Goal: Subscribe to service/newsletter

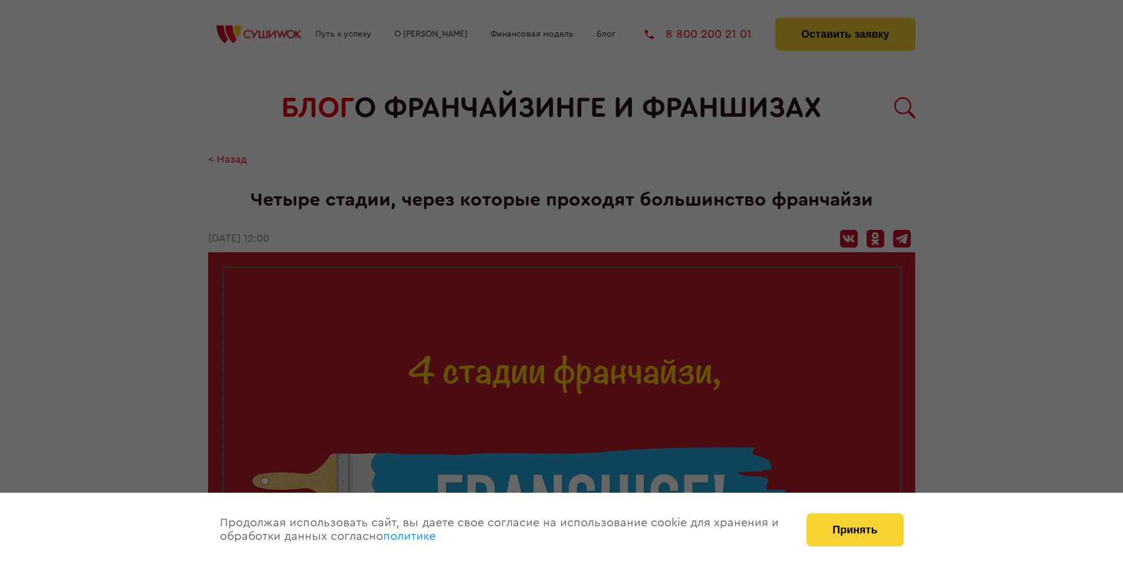
scroll to position [1321, 0]
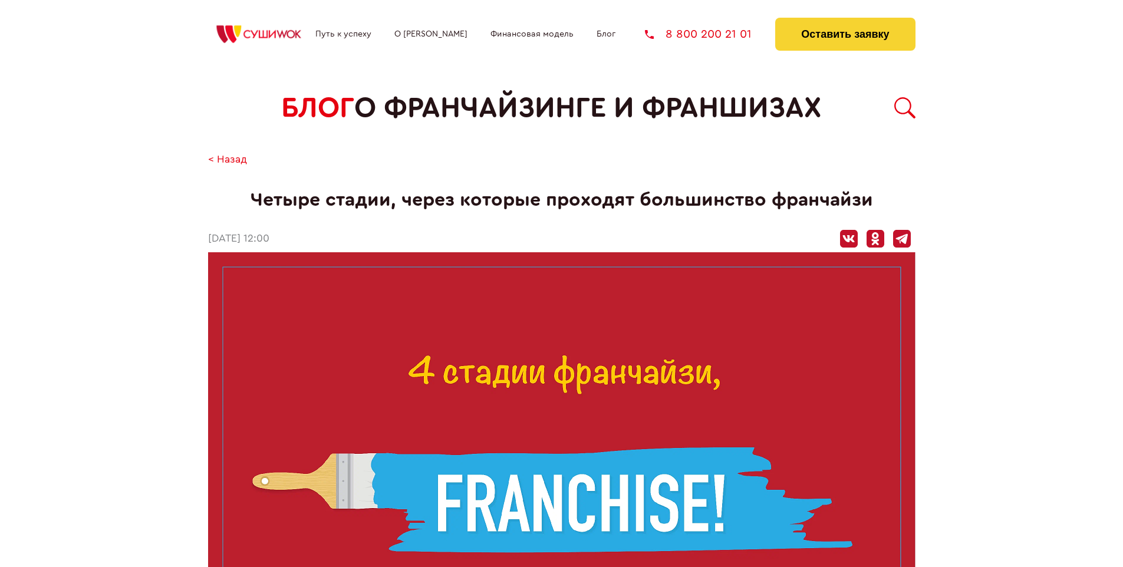
scroll to position [1321, 0]
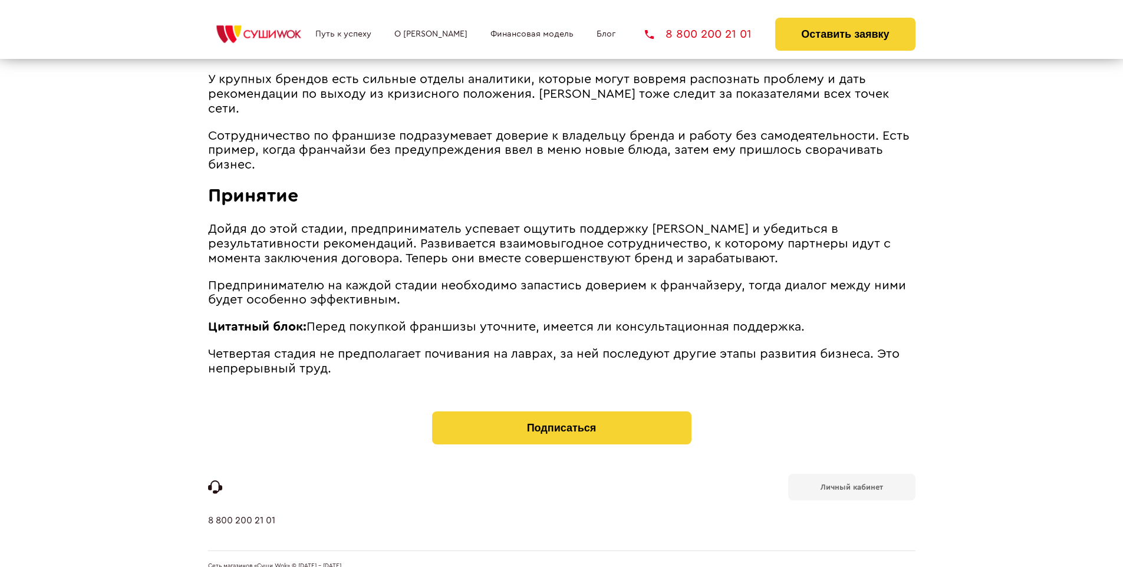
click at [851, 484] on b "Личный кабинет" at bounding box center [852, 488] width 63 height 8
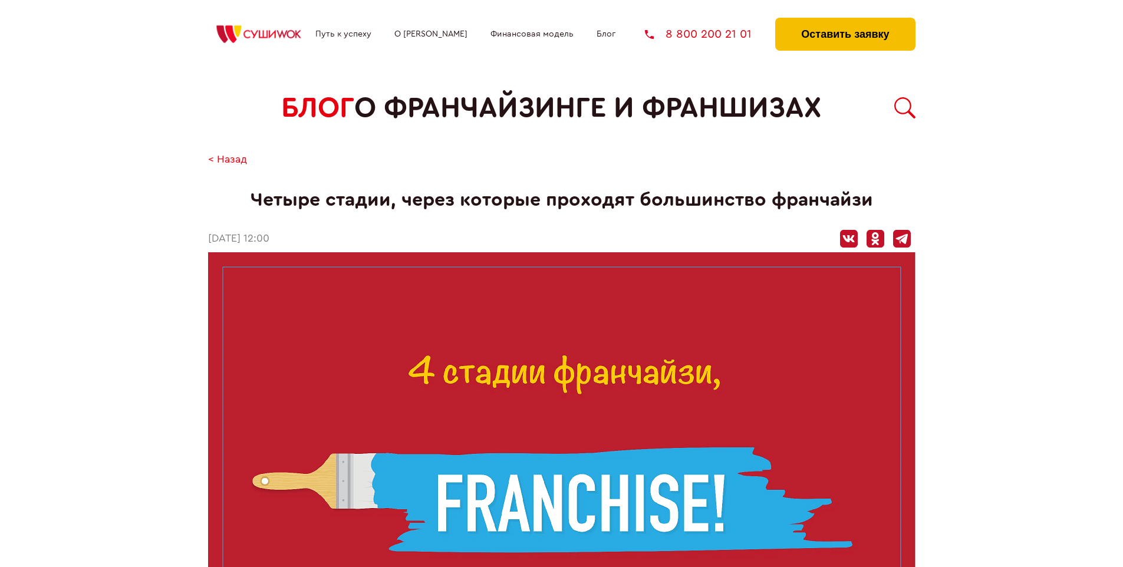
click at [845, 21] on button "Оставить заявку" at bounding box center [845, 34] width 140 height 33
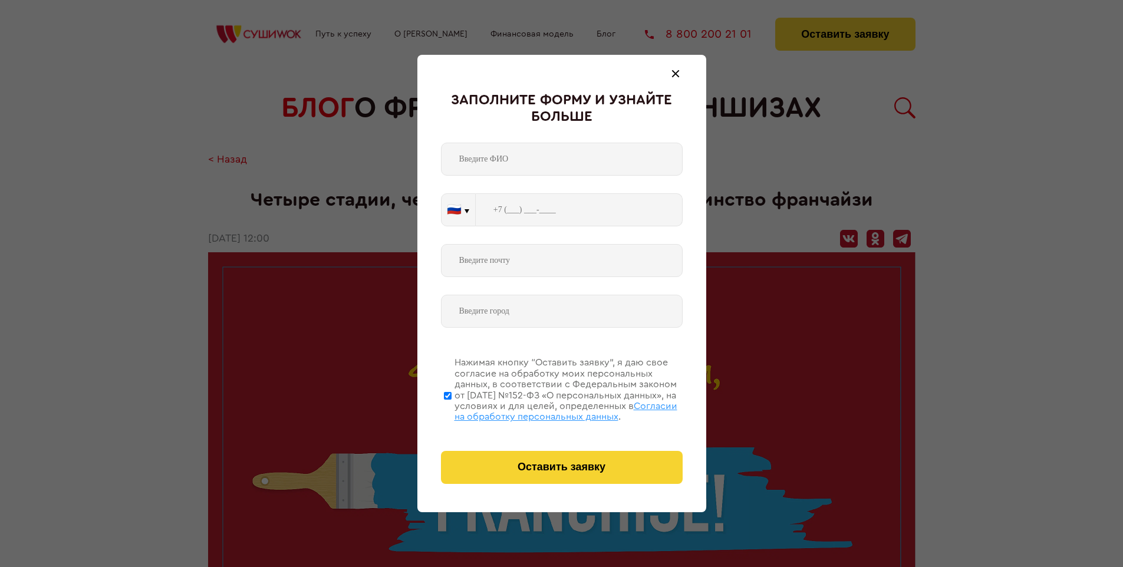
click at [547, 410] on span "Согласии на обработку персональных данных" at bounding box center [566, 412] width 223 height 20
click at [452, 410] on input "Нажимая кнопку “Оставить заявку”, я даю свое согласие на обработку моих персона…" at bounding box center [448, 395] width 8 height 94
checkbox input "false"
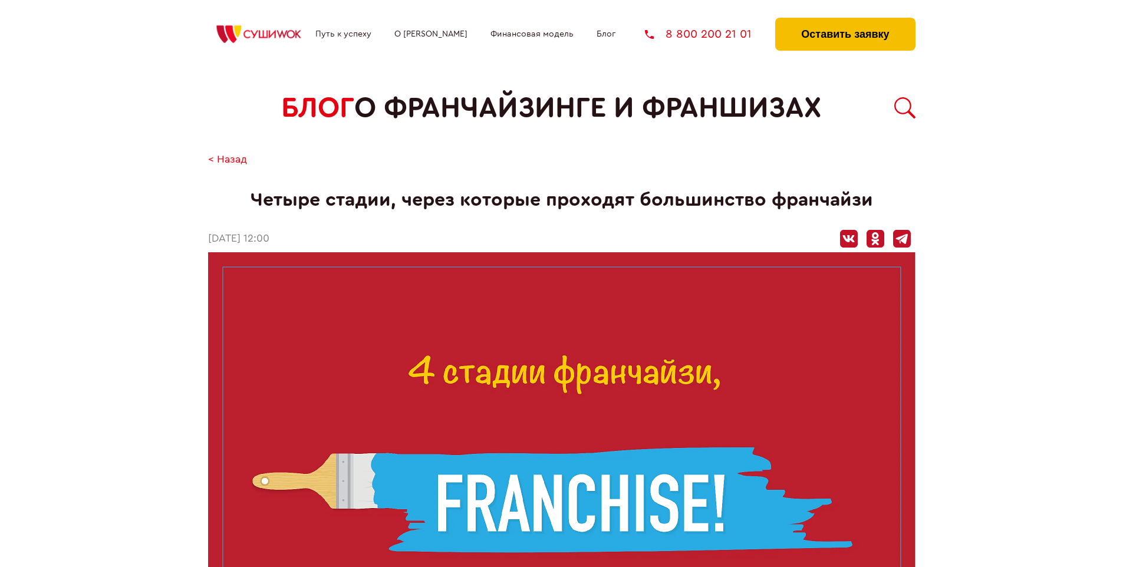
click at [845, 21] on button "Оставить заявку" at bounding box center [845, 34] width 140 height 33
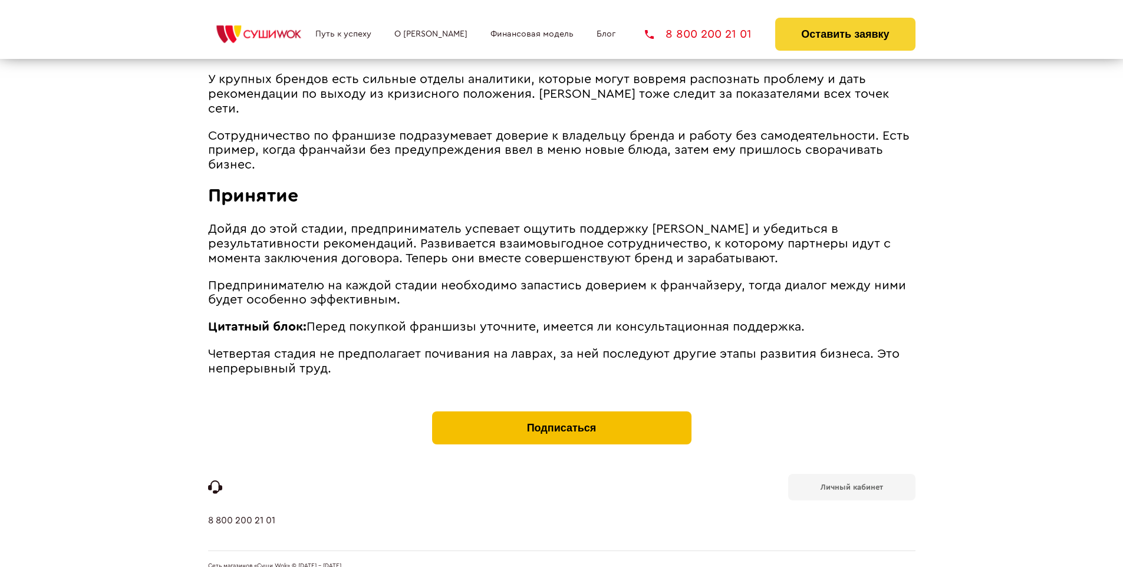
click at [561, 412] on button "Подписаться" at bounding box center [561, 428] width 259 height 33
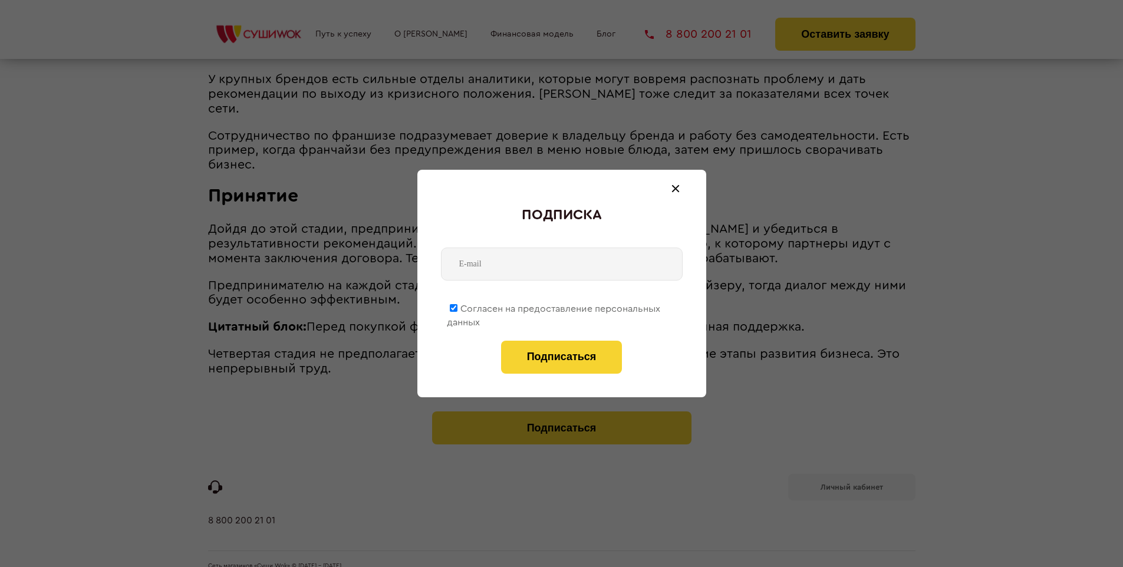
click at [554, 307] on span "Согласен на предоставление персональных данных" at bounding box center [553, 315] width 213 height 23
click at [458, 307] on input "Согласен на предоставление персональных данных" at bounding box center [454, 308] width 8 height 8
checkbox input "false"
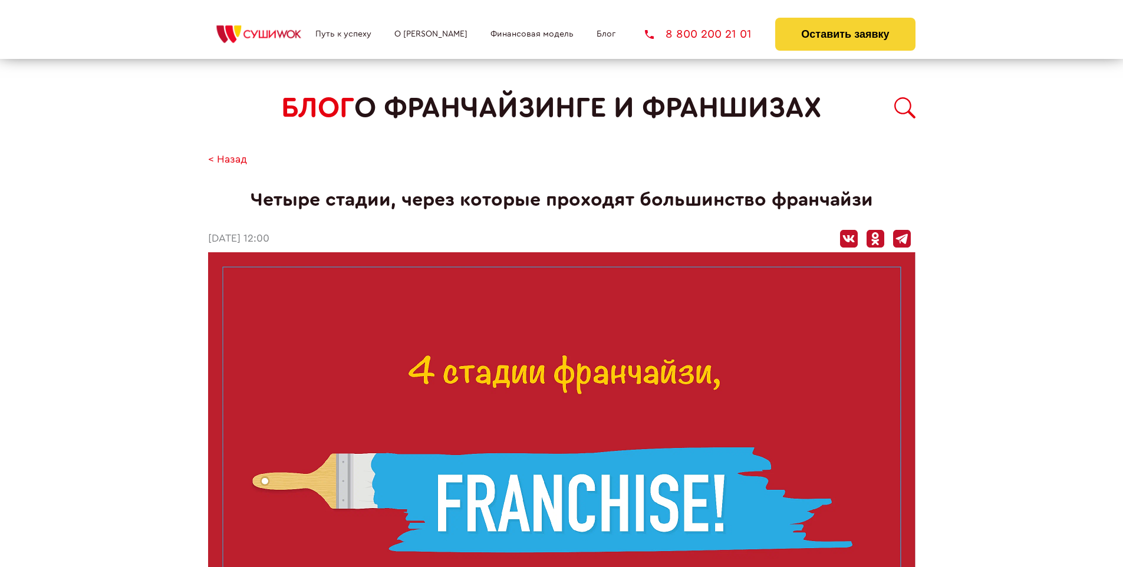
scroll to position [1321, 0]
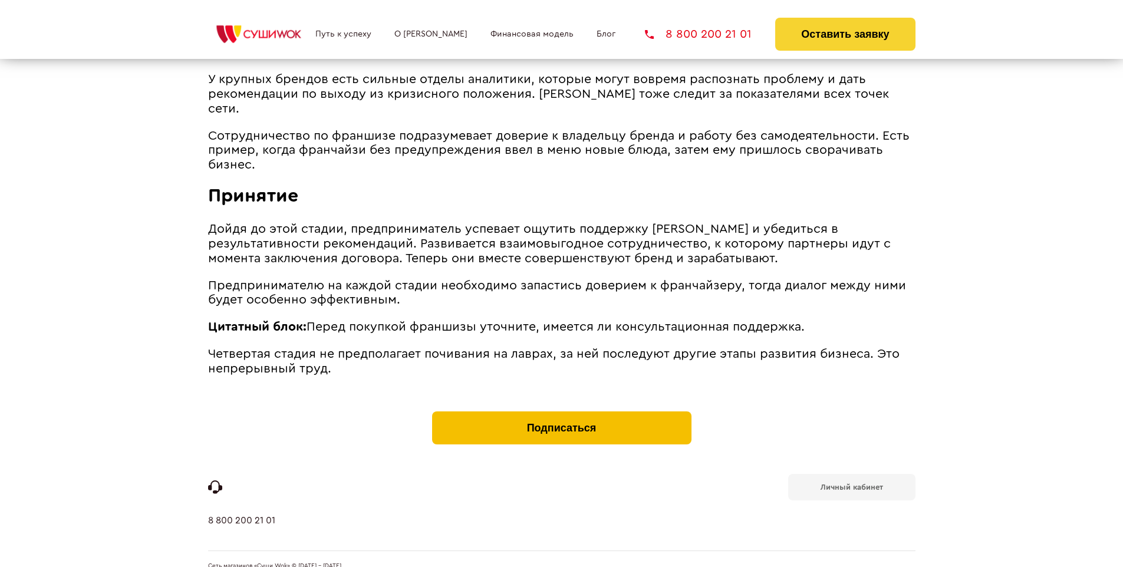
click at [561, 412] on button "Подписаться" at bounding box center [561, 428] width 259 height 33
